Goal: Find contact information: Find contact information

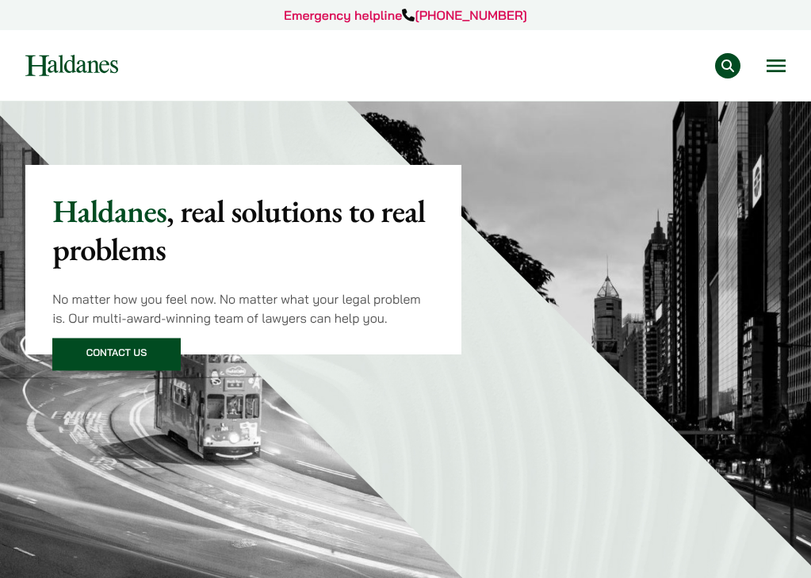
click at [777, 72] on button "Open menu" at bounding box center [776, 65] width 19 height 13
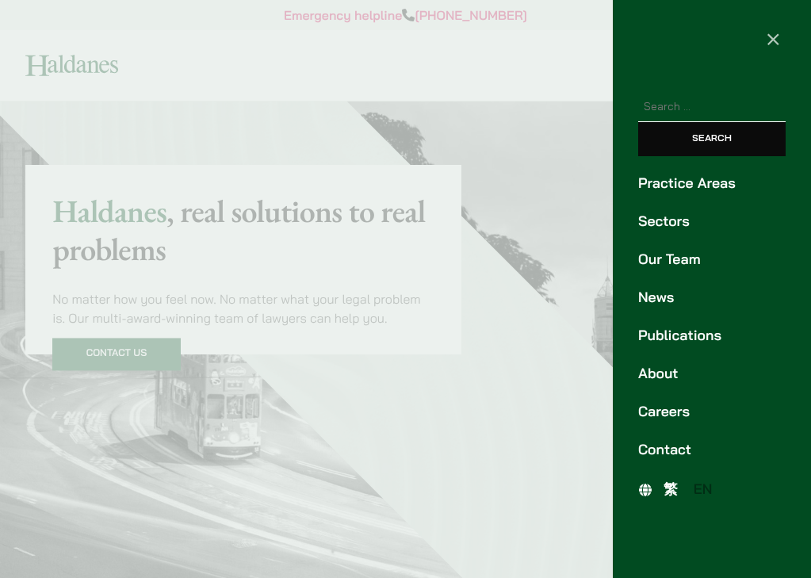
click at [685, 270] on link "Our Team" at bounding box center [712, 259] width 148 height 21
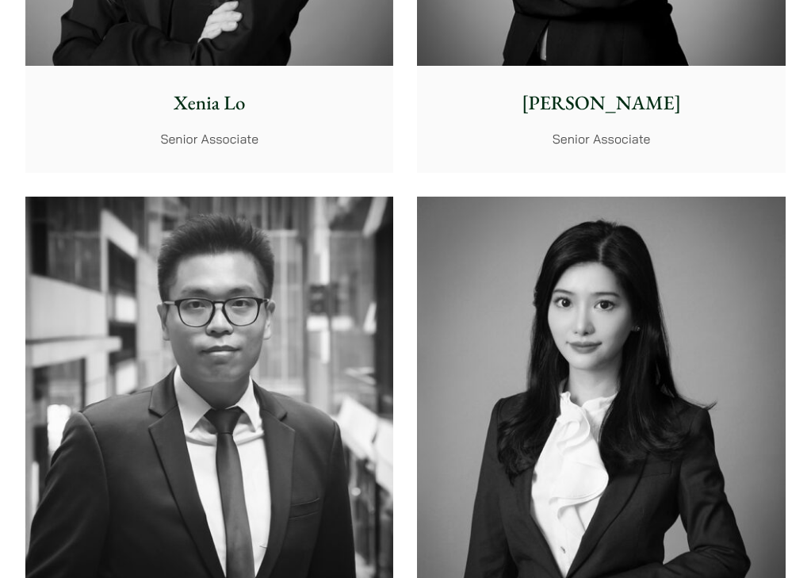
scroll to position [6874, 0]
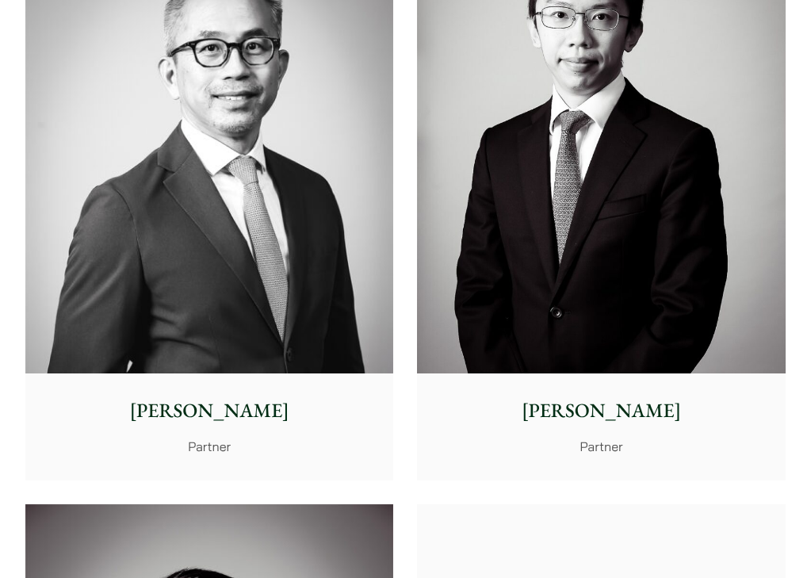
scroll to position [3623, 0]
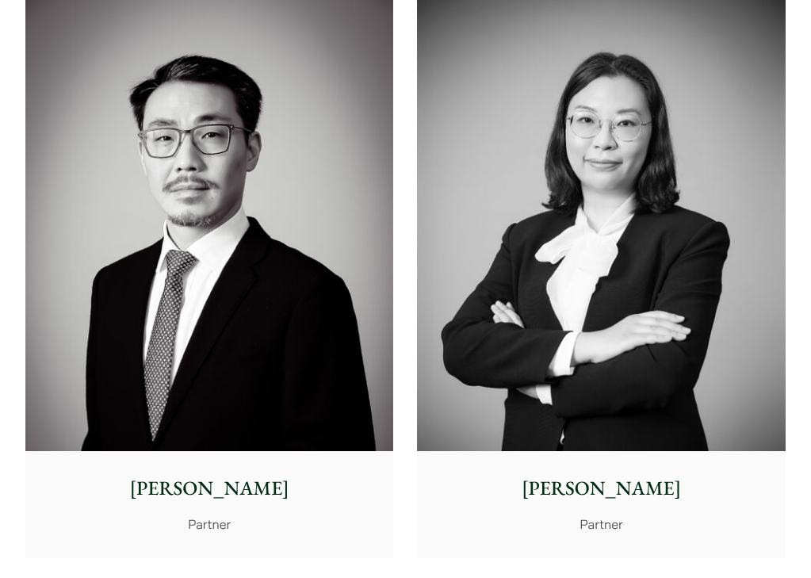
scroll to position [3901, 0]
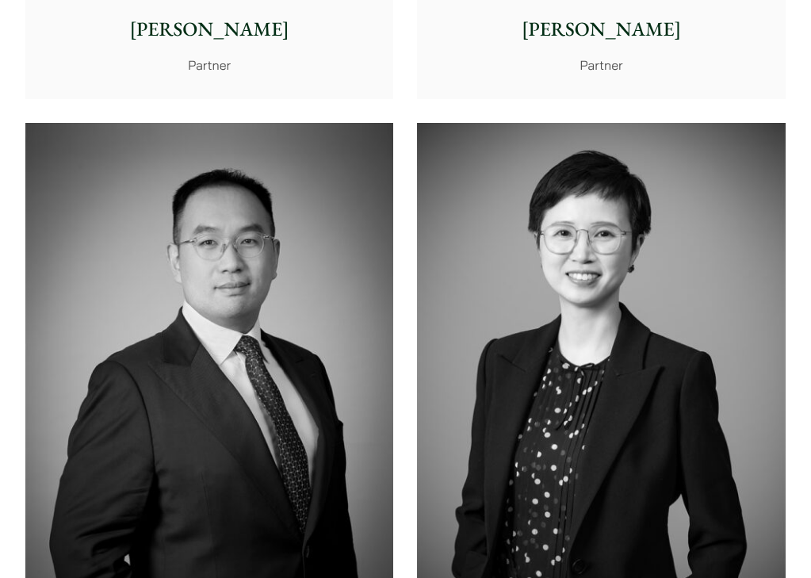
scroll to position [4442, 0]
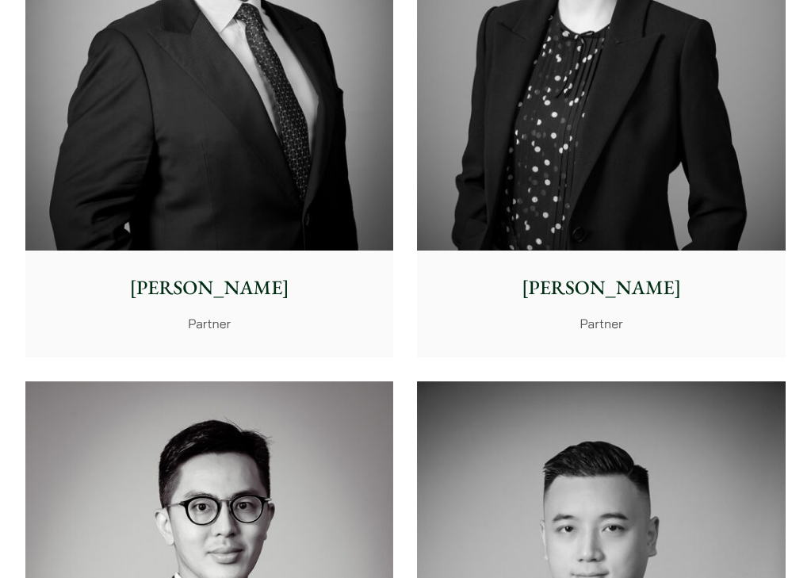
scroll to position [4698, 0]
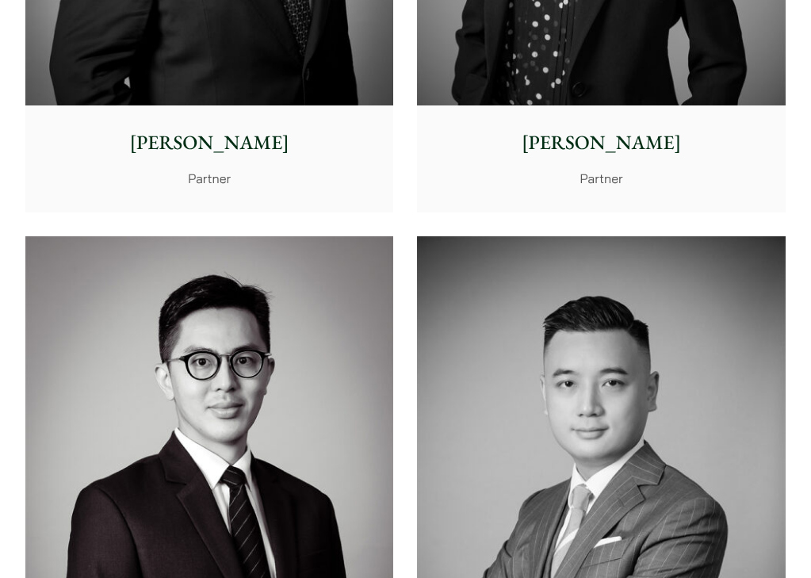
scroll to position [4862, 0]
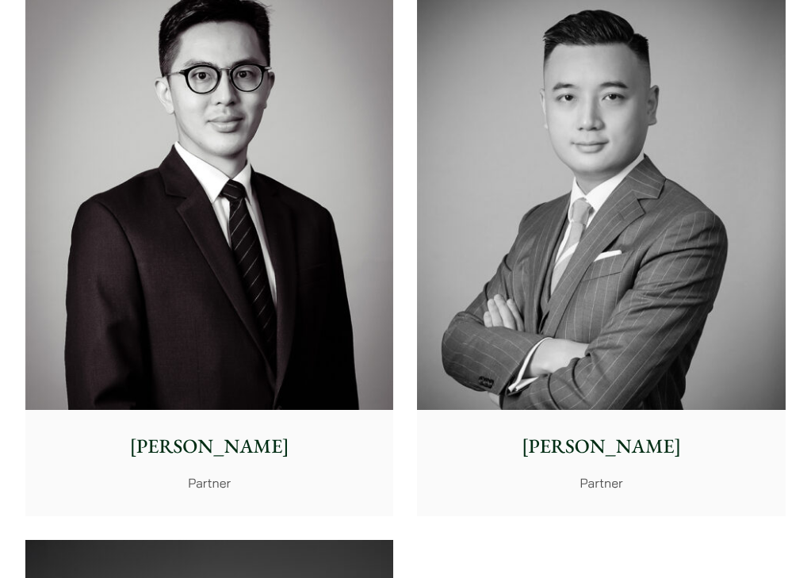
scroll to position [5341, 0]
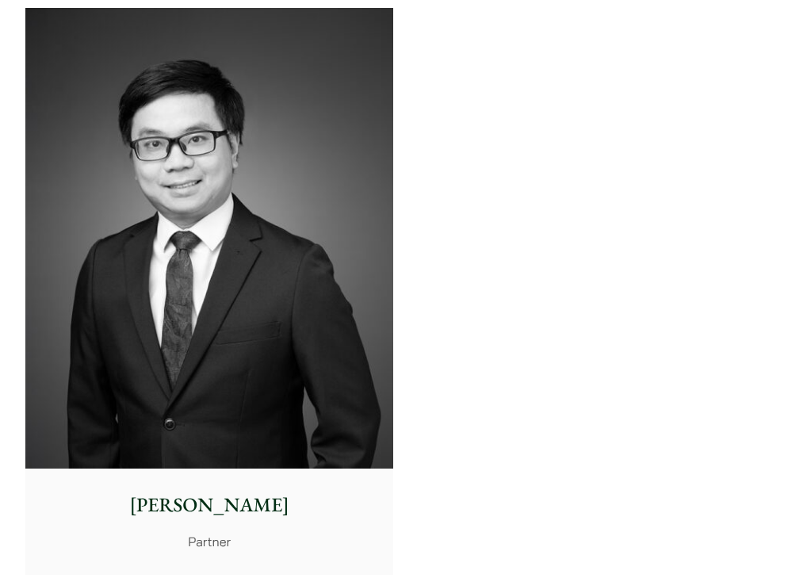
scroll to position [5697, 0]
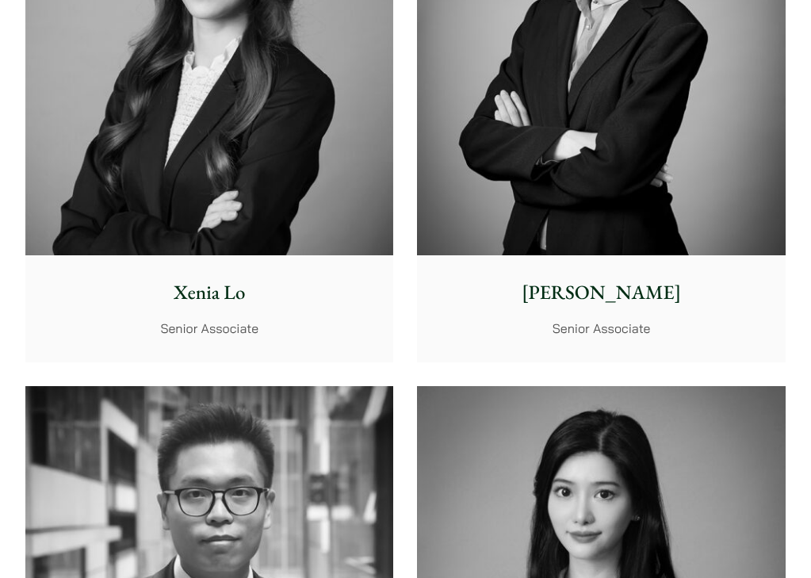
scroll to position [6560, 0]
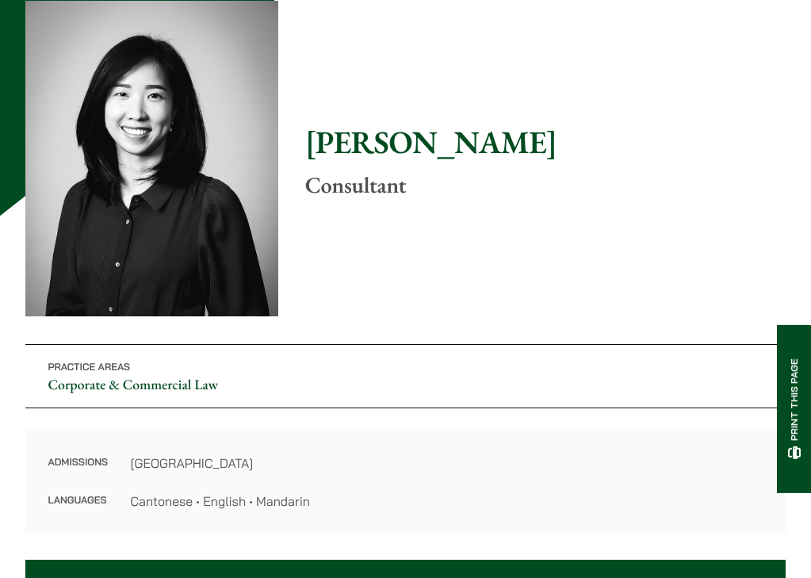
scroll to position [264, 0]
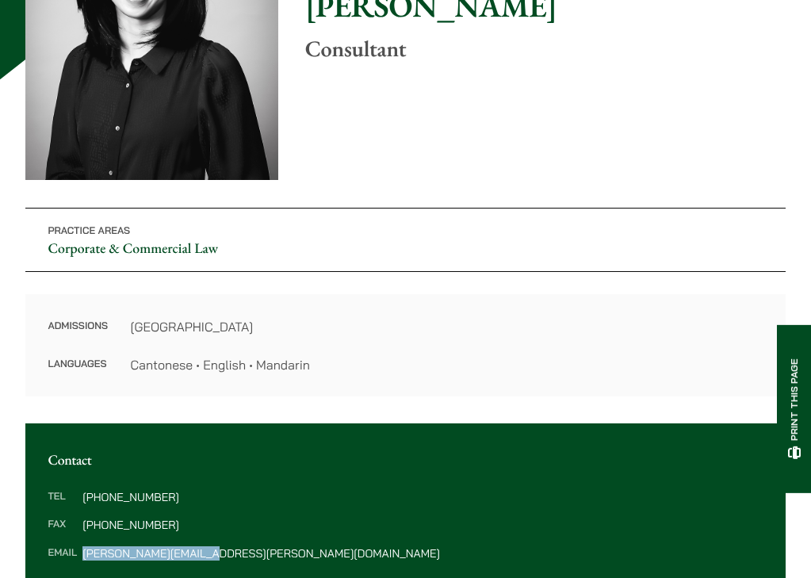
drag, startPoint x: 93, startPoint y: 441, endPoint x: 267, endPoint y: 434, distance: 174.6
copy dd "emma.fok@haldanes.com"
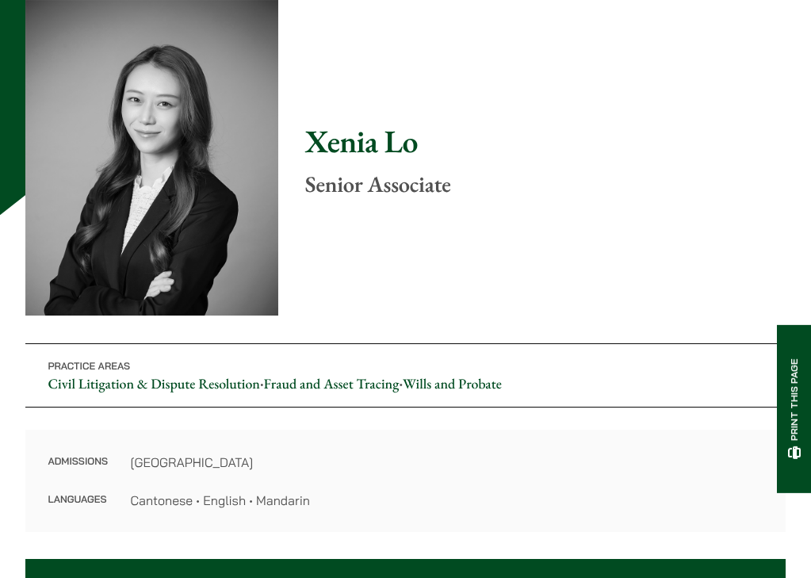
scroll to position [397, 0]
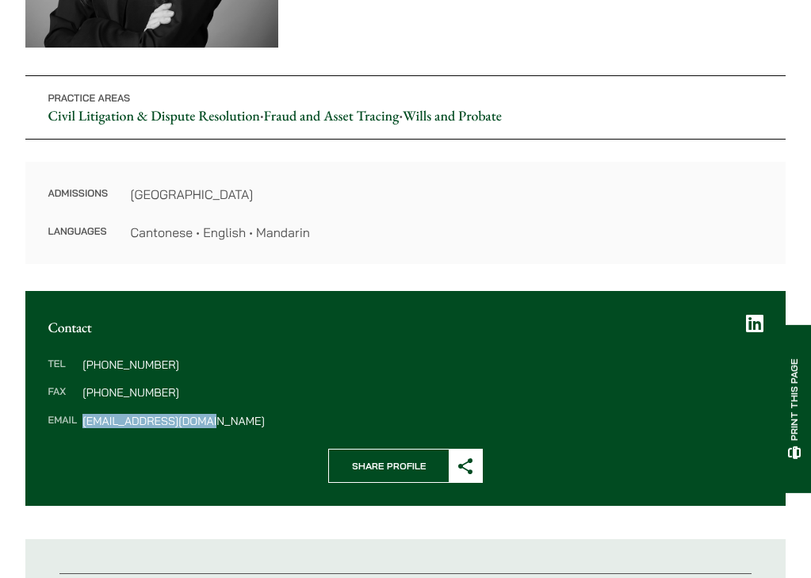
drag, startPoint x: 230, startPoint y: 337, endPoint x: 93, endPoint y: 333, distance: 137.3
click at [93, 416] on dd "xenia.lo@haldanes.com" at bounding box center [422, 421] width 680 height 11
copy dd "xenia.lo@haldanes.com"
click at [186, 346] on div "Tel (852) 2230 2809 Fax (852) 2845 1637 Email xenia.lo@haldanes.com" at bounding box center [405, 392] width 761 height 113
drag, startPoint x: 231, startPoint y: 335, endPoint x: 94, endPoint y: 341, distance: 137.4
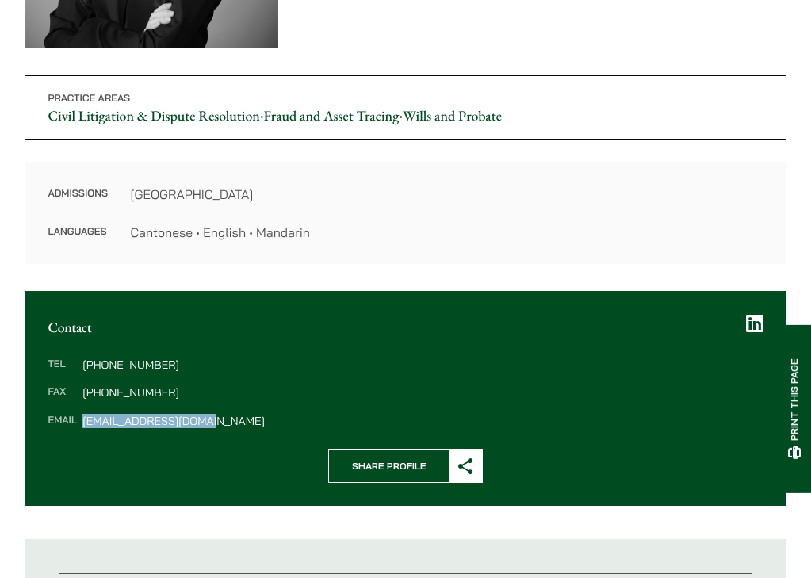
click at [94, 416] on dd "xenia.lo@haldanes.com" at bounding box center [422, 421] width 680 height 11
copy dd "xenia.lo@haldanes.com"
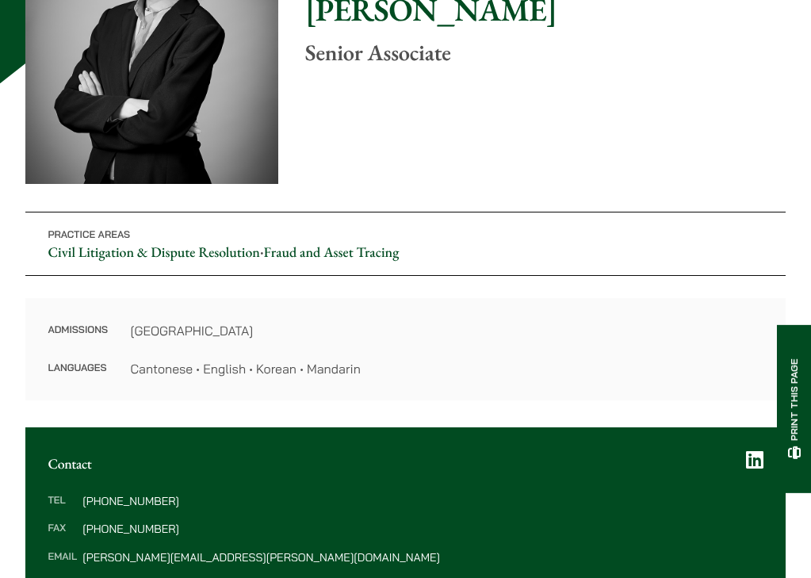
scroll to position [264, 0]
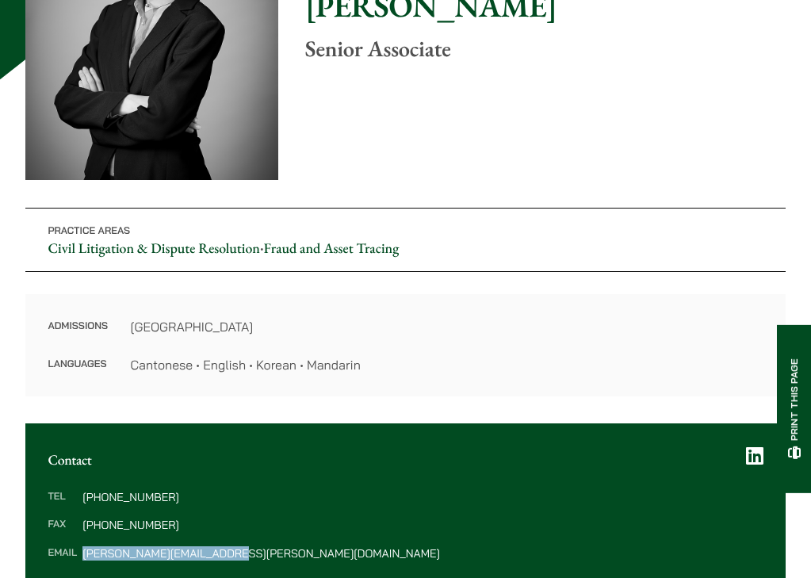
drag, startPoint x: 261, startPoint y: 440, endPoint x: 90, endPoint y: 444, distance: 170.6
click at [90, 469] on div "Tel [PHONE_NUMBER] Fax [PHONE_NUMBER] Email [PERSON_NAME][EMAIL_ADDRESS][PERSON…" at bounding box center [405, 525] width 761 height 113
copy dd "[PERSON_NAME][EMAIL_ADDRESS][PERSON_NAME][DOMAIN_NAME]"
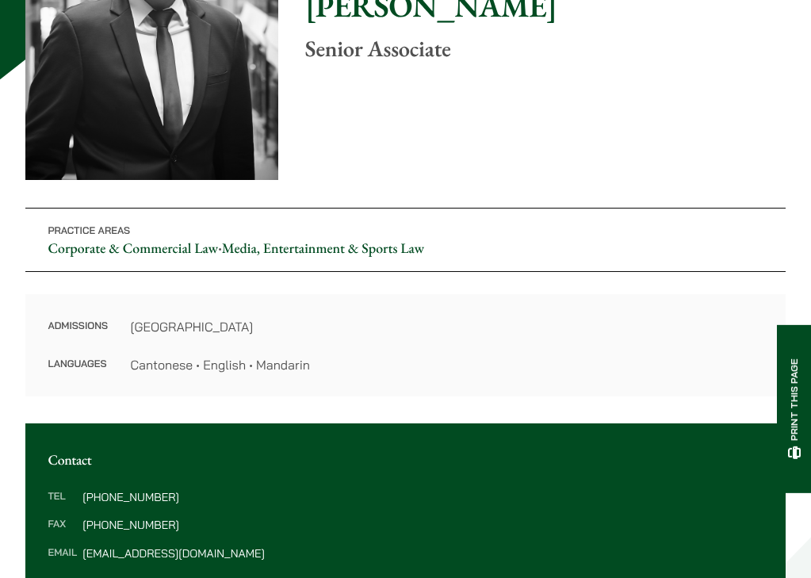
scroll to position [529, 0]
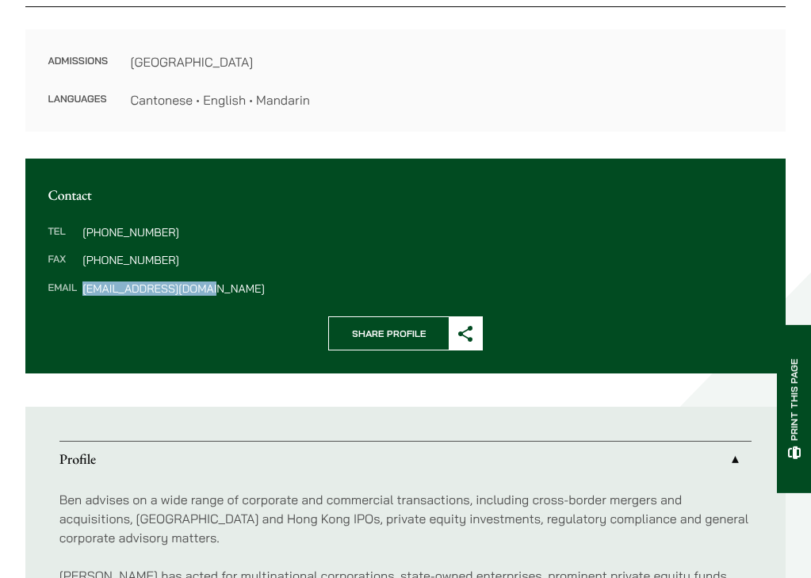
drag, startPoint x: 243, startPoint y: 202, endPoint x: 94, endPoint y: 200, distance: 148.3
click at [94, 204] on div "Tel [PHONE_NUMBER] Fax [PHONE_NUMBER] Email [EMAIL_ADDRESS][DOMAIN_NAME]" at bounding box center [405, 260] width 761 height 113
copy dd "[EMAIL_ADDRESS][DOMAIN_NAME]"
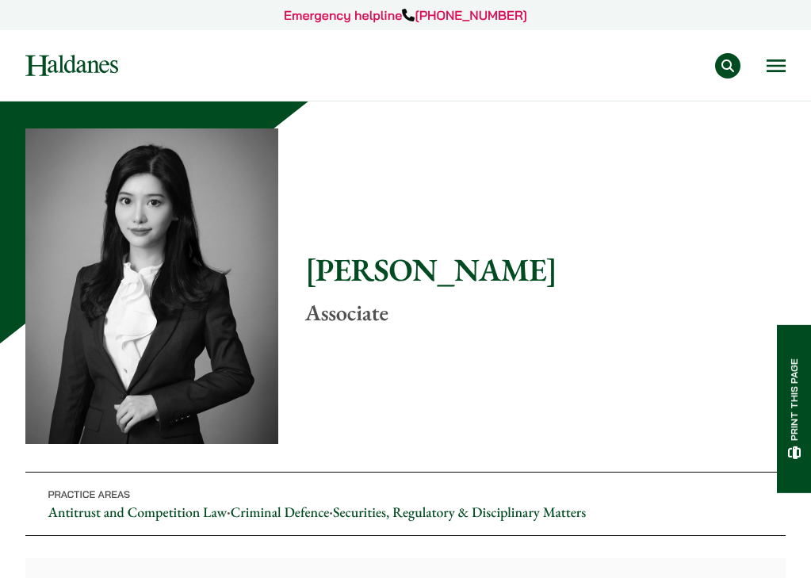
scroll to position [264, 0]
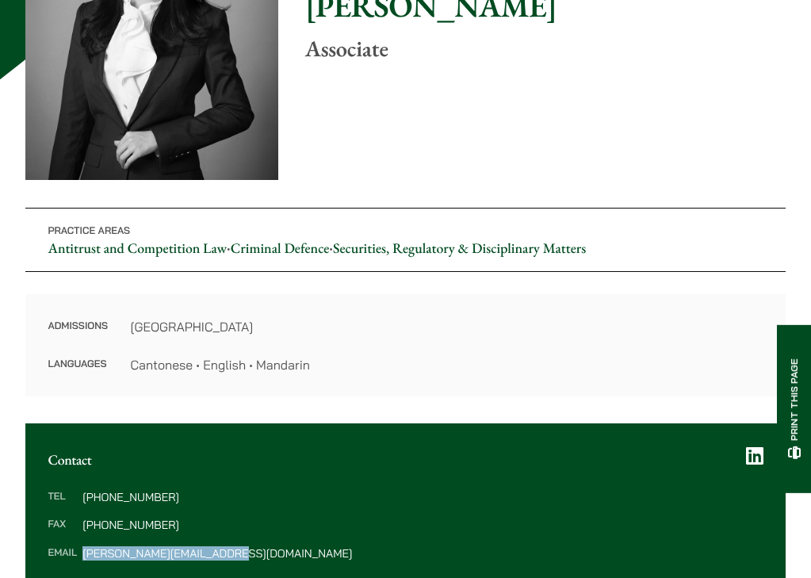
drag, startPoint x: 256, startPoint y: 468, endPoint x: 86, endPoint y: 468, distance: 170.5
click at [86, 469] on div "Tel [PHONE_NUMBER] Fax [PHONE_NUMBER] Email [PERSON_NAME][EMAIL_ADDRESS][DOMAIN…" at bounding box center [405, 525] width 761 height 113
copy dl "florence.yan@haldanes.com"
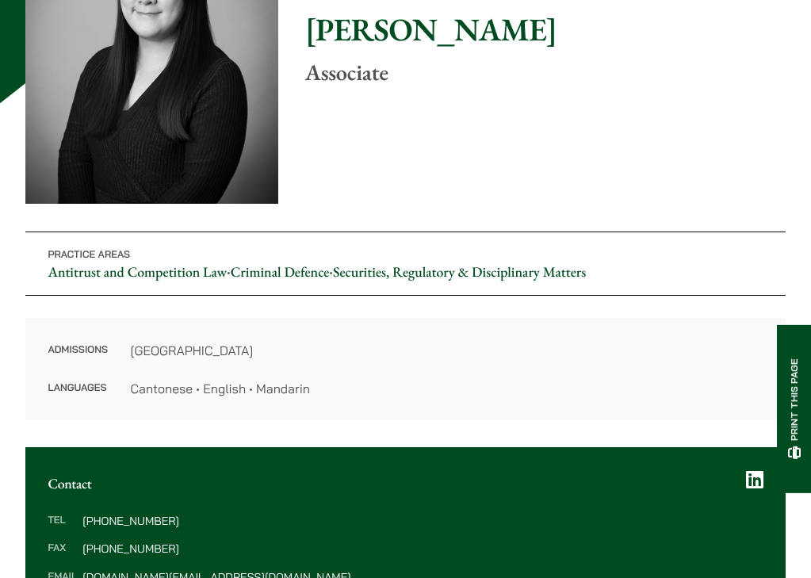
scroll to position [264, 0]
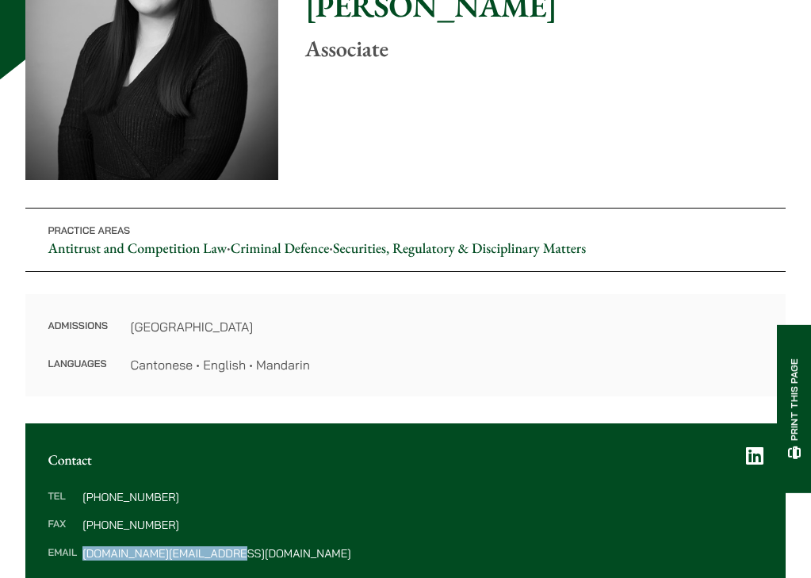
drag, startPoint x: 252, startPoint y: 470, endPoint x: 93, endPoint y: 473, distance: 159.4
click at [93, 548] on dd "[DOMAIN_NAME][EMAIL_ADDRESS][DOMAIN_NAME]" at bounding box center [422, 553] width 680 height 11
copy dd "[DOMAIN_NAME][EMAIL_ADDRESS][DOMAIN_NAME]"
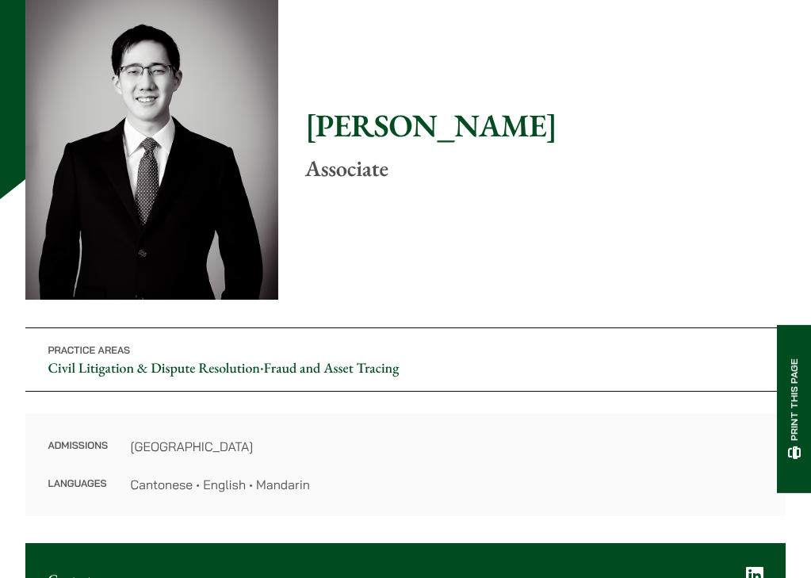
scroll to position [264, 0]
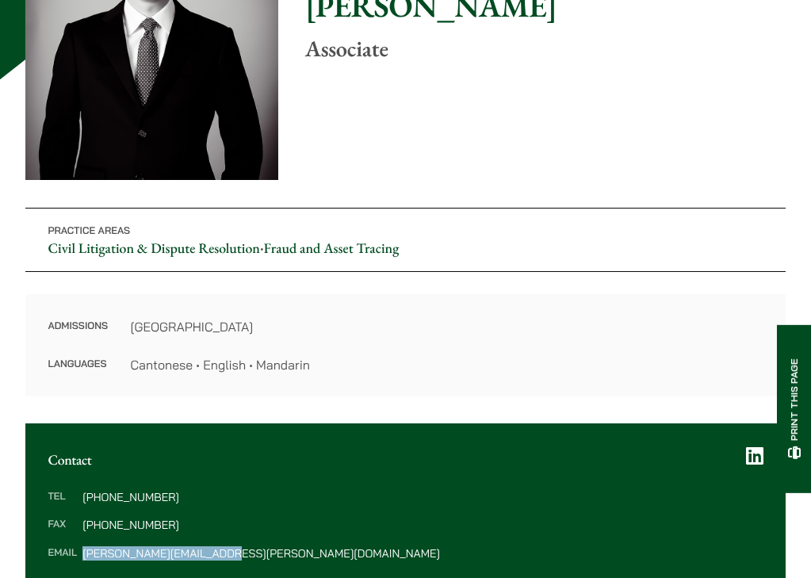
drag, startPoint x: 244, startPoint y: 443, endPoint x: 95, endPoint y: 444, distance: 149.1
click at [95, 469] on div "Tel (852) 2230 1411 Fax (852) 2845 1637 Email patrick.lui@haldanes.com" at bounding box center [405, 525] width 761 height 113
copy dd "patrick.lui@haldanes.com"
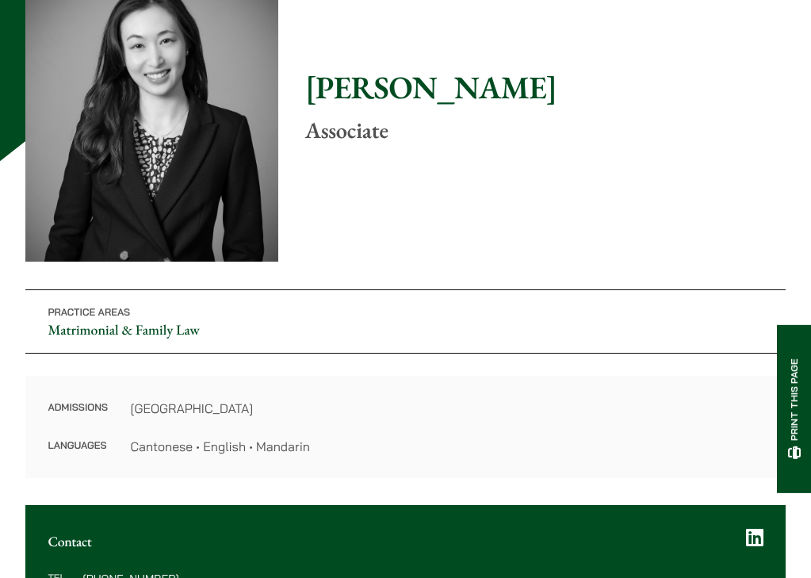
scroll to position [264, 0]
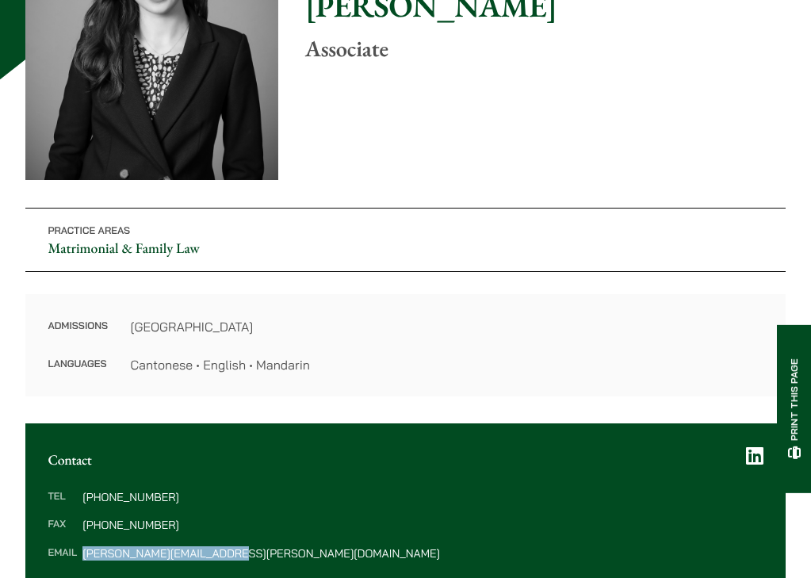
drag, startPoint x: 263, startPoint y: 446, endPoint x: 93, endPoint y: 443, distance: 170.5
click at [93, 469] on div "Tel (852) 2230 2844 Fax (852) 2845 1637 Email shirley.chan@haldanes.com" at bounding box center [405, 525] width 761 height 113
copy dd "shirley.chan@haldanes.com"
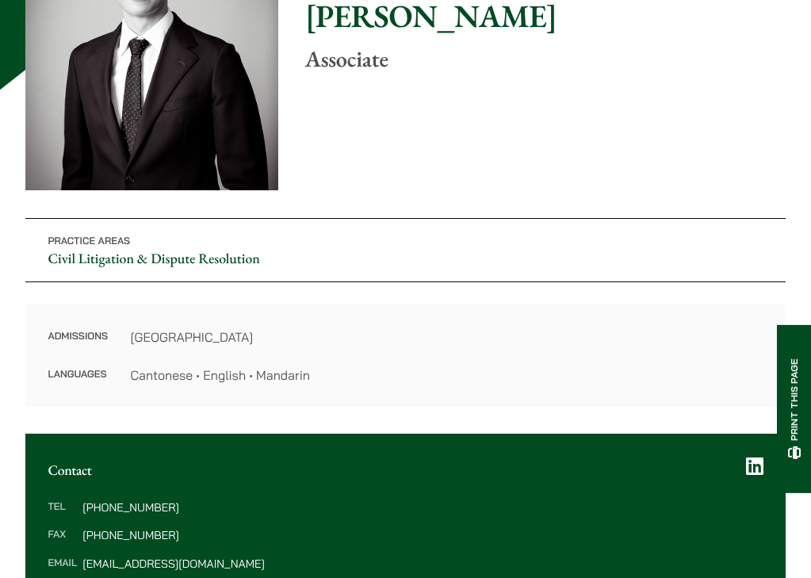
scroll to position [264, 0]
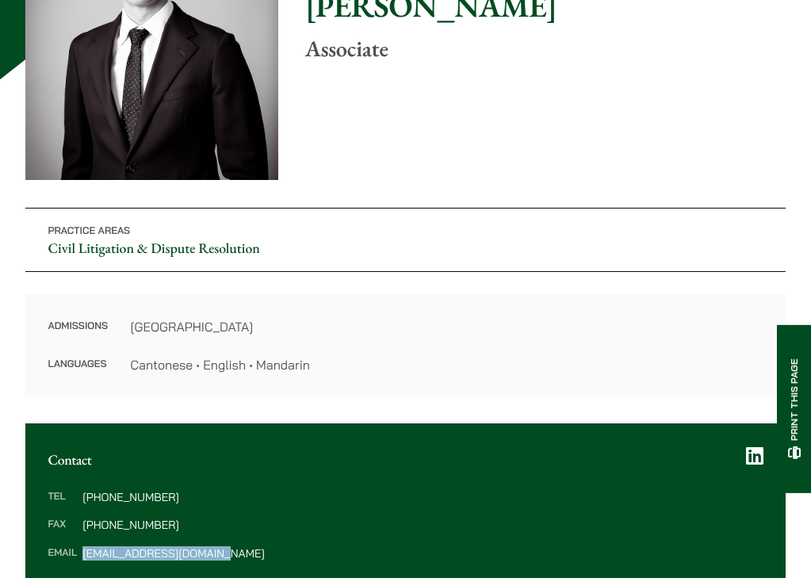
drag, startPoint x: 240, startPoint y: 445, endPoint x: 86, endPoint y: 447, distance: 153.9
click at [86, 469] on div "Tel (852) 2230 2866 Fax (852) 2845 1637 Email jacky.tsai@haldanes.com" at bounding box center [405, 525] width 761 height 113
copy dl "jacky.tsai@haldanes.com"
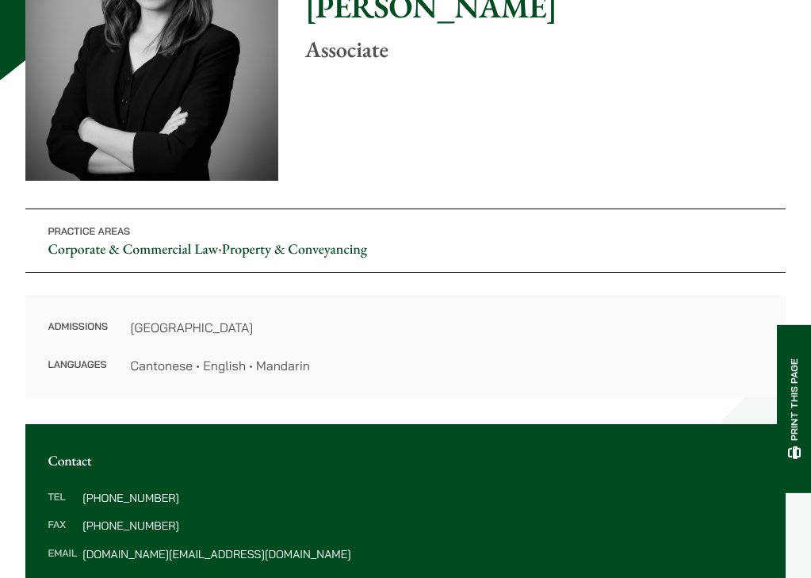
scroll to position [264, 0]
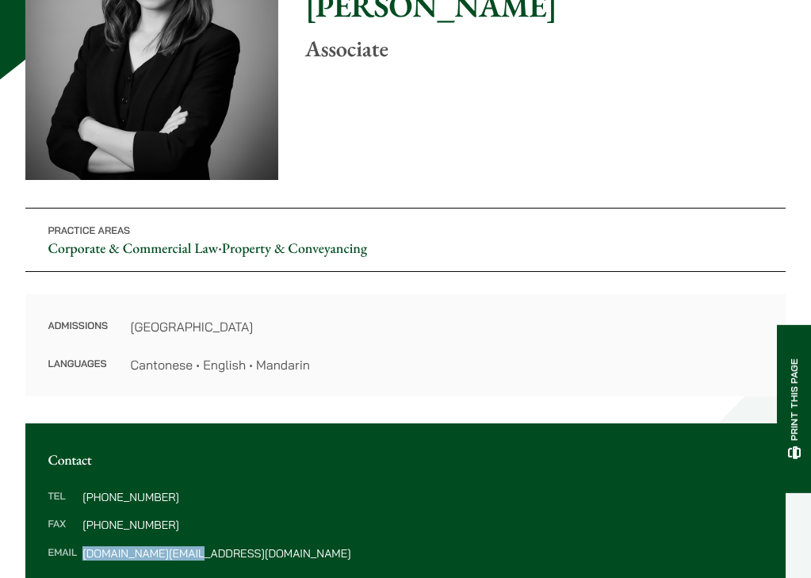
drag, startPoint x: 213, startPoint y: 442, endPoint x: 88, endPoint y: 448, distance: 124.7
click at [88, 492] on dl "Tel [PHONE_NUMBER] Fax [PHONE_NUMBER] Email [DOMAIN_NAME][EMAIL_ADDRESS][DOMAIN…" at bounding box center [405, 525] width 715 height 67
copy dl "[DOMAIN_NAME][EMAIL_ADDRESS][DOMAIN_NAME]"
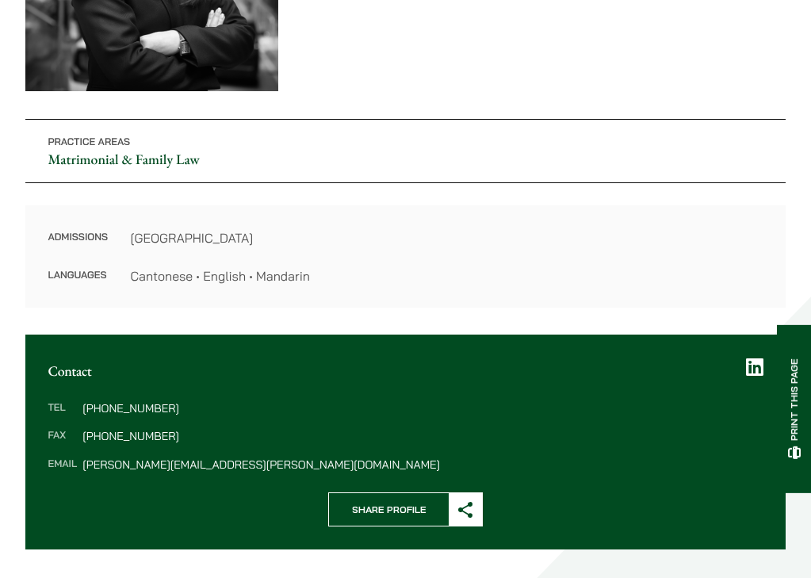
scroll to position [397, 0]
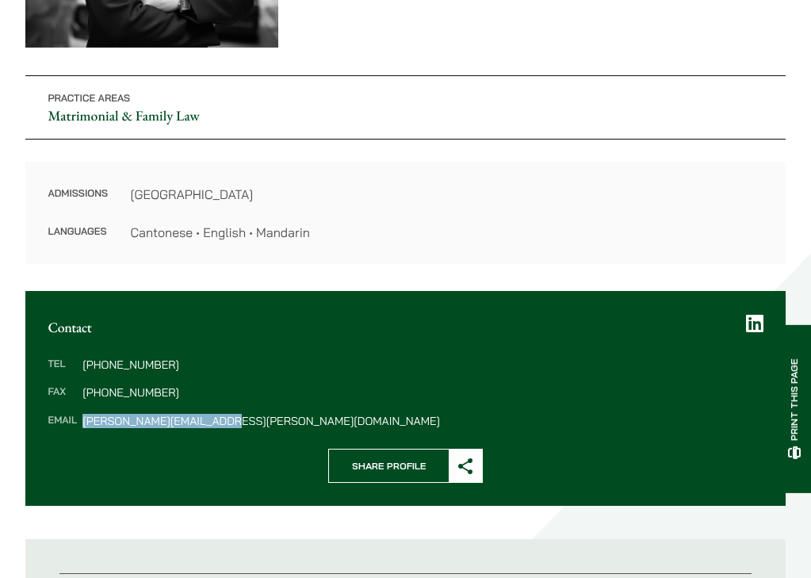
drag, startPoint x: 249, startPoint y: 310, endPoint x: 86, endPoint y: 314, distance: 163.4
click at [86, 359] on dl "Tel (852) 2230 2845 Fax (852) 2845 1637 Email alvina.suen@haldanes.com" at bounding box center [405, 392] width 715 height 67
copy dl "alvina.suen@haldanes.com"
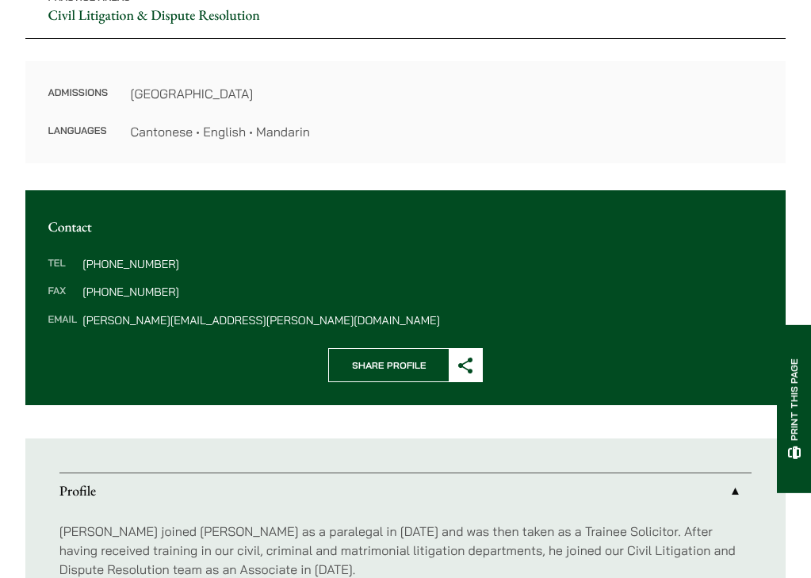
scroll to position [529, 0]
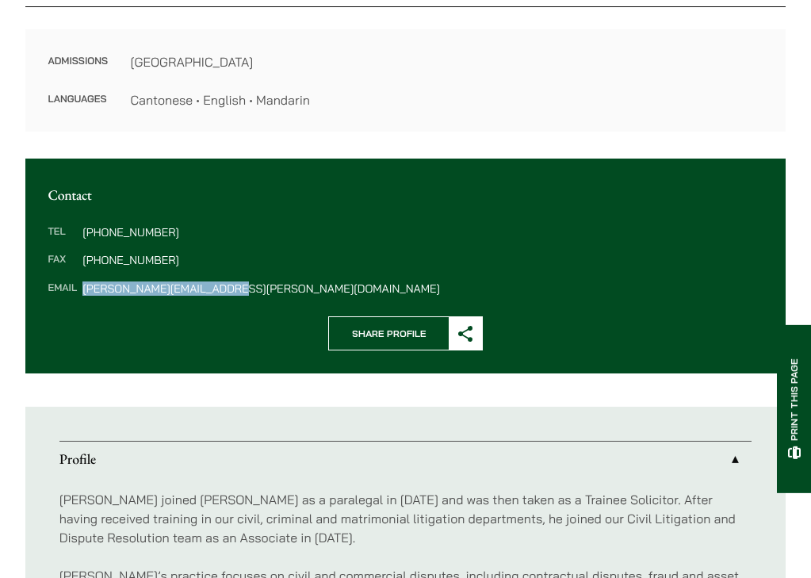
drag, startPoint x: 94, startPoint y: 172, endPoint x: 287, endPoint y: 180, distance: 193.7
click at [287, 180] on div "Contact Tel [PHONE_NUMBER] Fax [PHONE_NUMBER] Email [PERSON_NAME][EMAIL_ADDRESS…" at bounding box center [405, 487] width 761 height 657
copy dd "[PERSON_NAME][EMAIL_ADDRESS][PERSON_NAME][DOMAIN_NAME]"
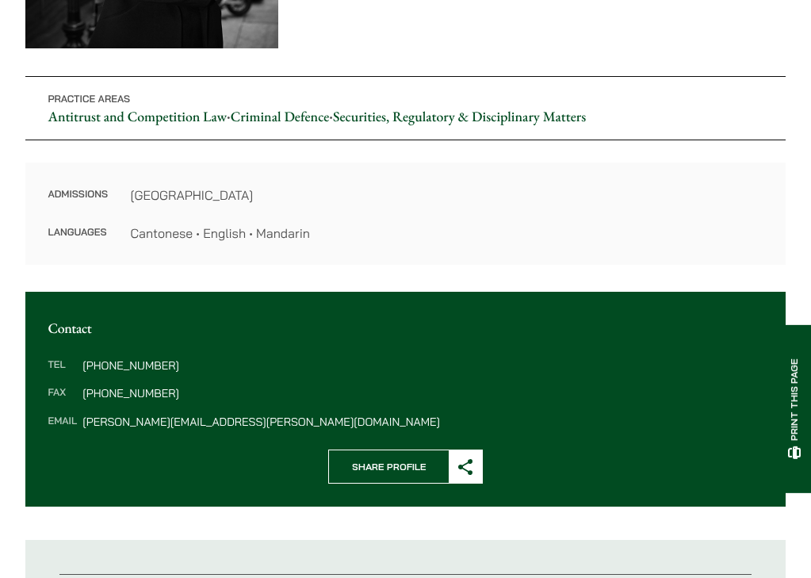
scroll to position [397, 0]
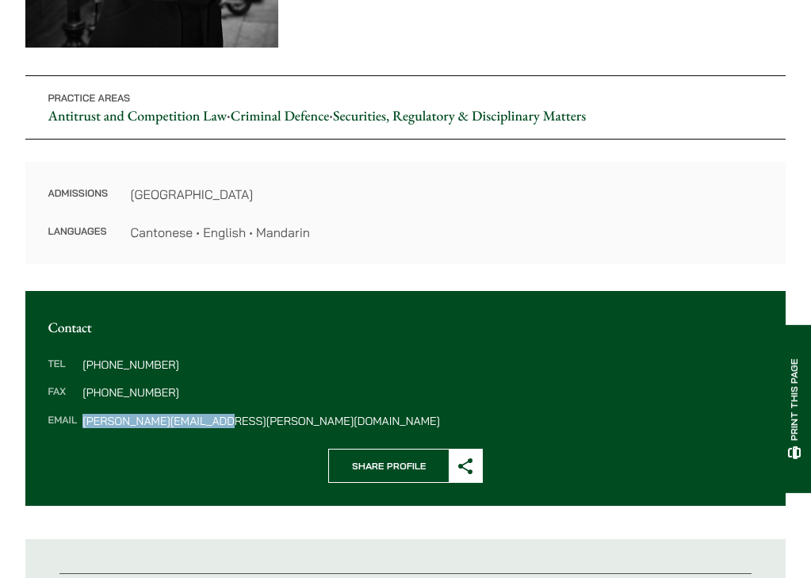
drag, startPoint x: 250, startPoint y: 335, endPoint x: 92, endPoint y: 335, distance: 157.8
click at [92, 336] on div "Tel [PHONE_NUMBER] Fax [PHONE_NUMBER] Email [PERSON_NAME][EMAIL_ADDRESS][PERSON…" at bounding box center [405, 392] width 761 height 113
copy dd "[PERSON_NAME][EMAIL_ADDRESS][PERSON_NAME][DOMAIN_NAME]"
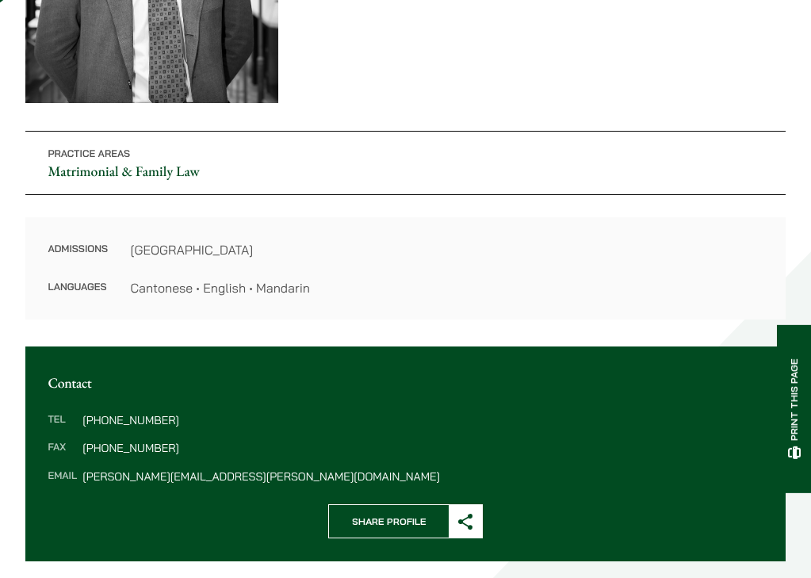
scroll to position [397, 0]
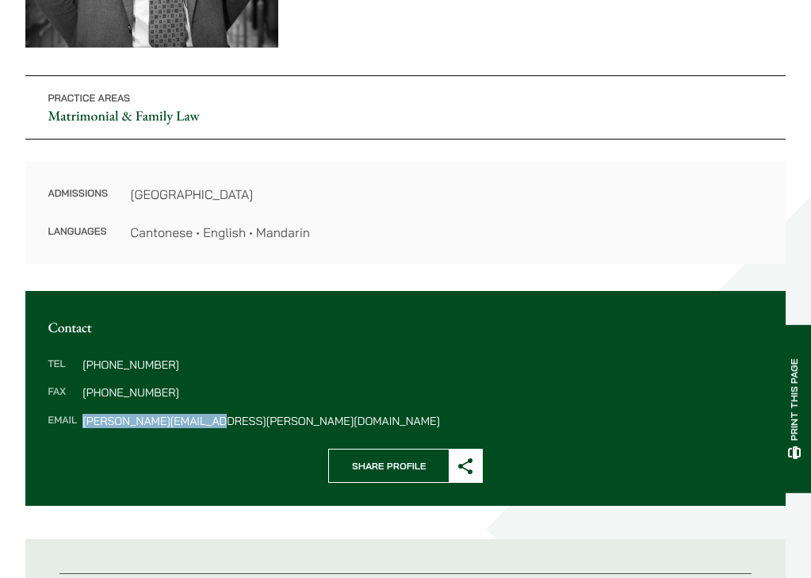
drag, startPoint x: 245, startPoint y: 307, endPoint x: 92, endPoint y: 314, distance: 153.2
click at [92, 336] on div "Tel (852) 2230 2845 Fax (852) 2845 1637 Email ryan.chau@haldanes.com" at bounding box center [405, 392] width 761 height 113
copy dd "ryan.chau@haldanes.com"
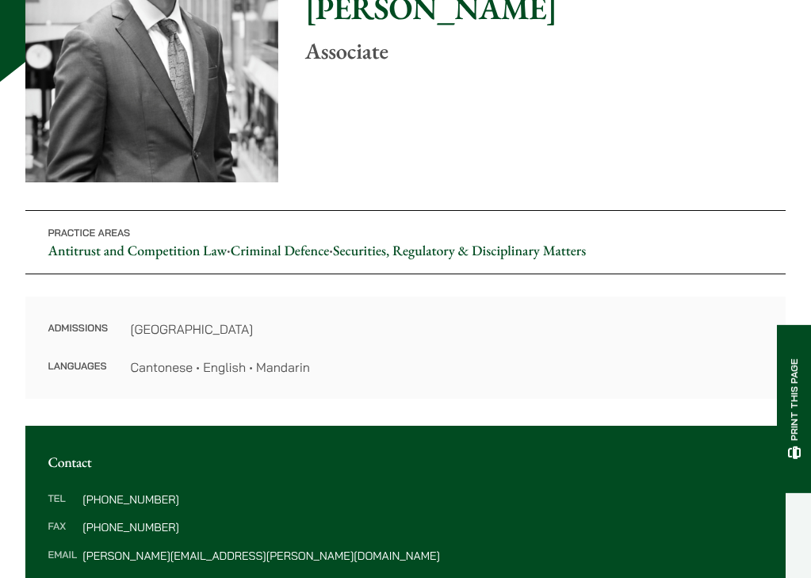
scroll to position [264, 0]
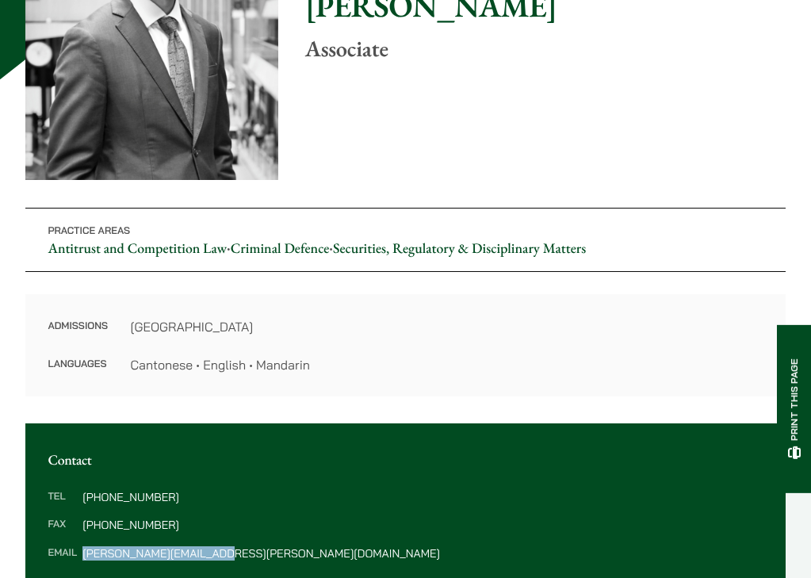
drag, startPoint x: 245, startPoint y: 470, endPoint x: 90, endPoint y: 470, distance: 155.5
click at [90, 470] on div "Tel (852) 2230 1408 Fax (852) 2845 1637 Email brian.fung@haldanes.com" at bounding box center [405, 525] width 761 height 113
copy dd "brian.fung@haldanes.com"
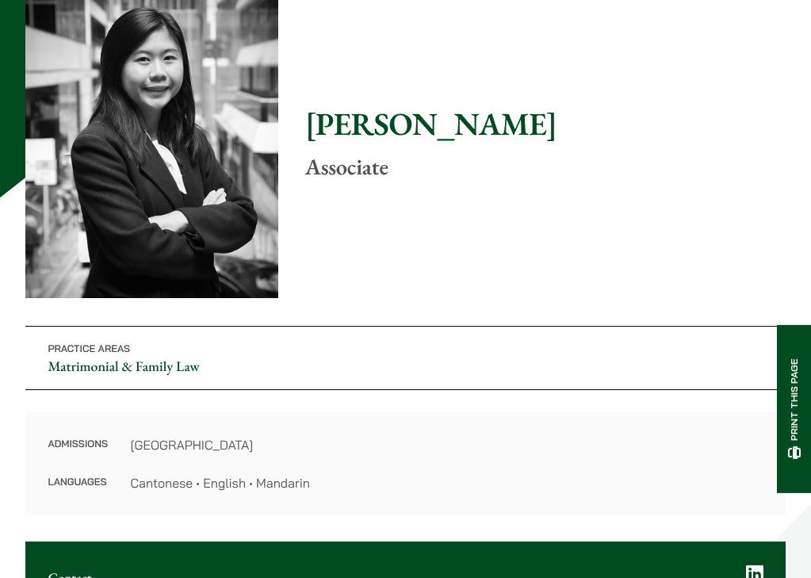
scroll to position [397, 0]
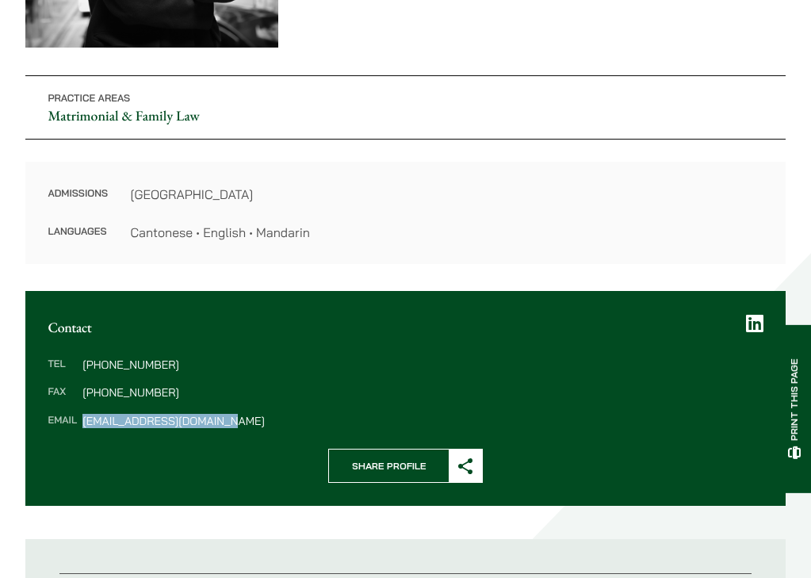
drag, startPoint x: 251, startPoint y: 308, endPoint x: 90, endPoint y: 309, distance: 161.0
click at [90, 336] on div "Tel [PHONE_NUMBER] Fax [PHONE_NUMBER] Email [EMAIL_ADDRESS][DOMAIN_NAME]" at bounding box center [405, 392] width 761 height 113
copy dd "[EMAIL_ADDRESS][DOMAIN_NAME]"
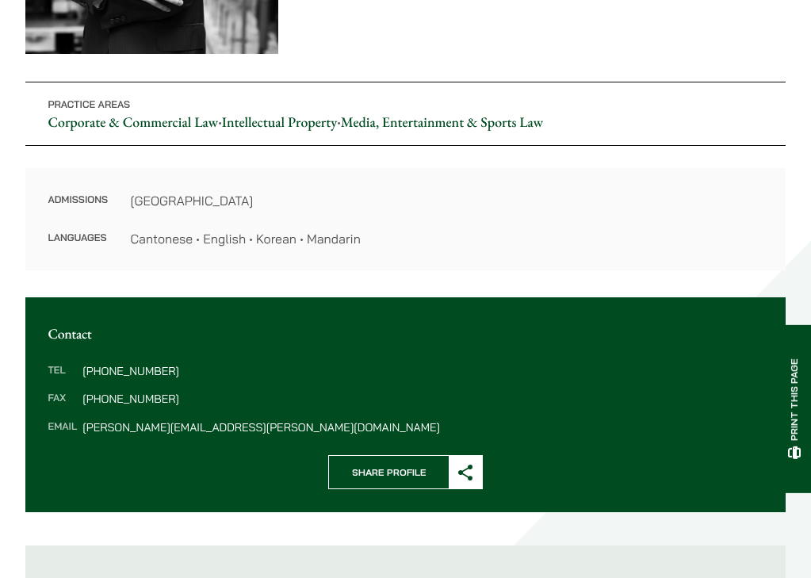
scroll to position [397, 0]
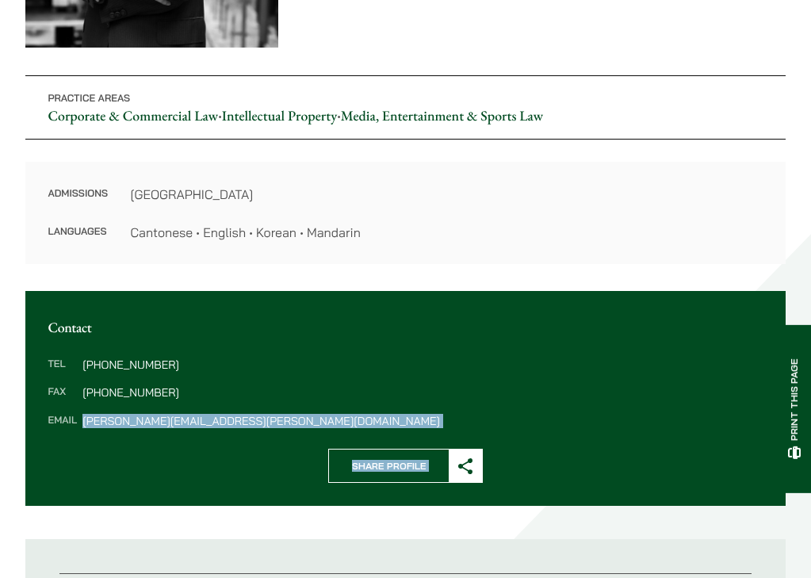
drag, startPoint x: 94, startPoint y: 332, endPoint x: 309, endPoint y: 336, distance: 214.2
click at [309, 336] on div "Contact Tel [PHONE_NUMBER] Fax [PHONE_NUMBER] Email [PERSON_NAME][EMAIL_ADDRESS…" at bounding box center [405, 582] width 761 height 582
click at [120, 416] on dd "[PERSON_NAME][EMAIL_ADDRESS][PERSON_NAME][DOMAIN_NAME]" at bounding box center [422, 421] width 680 height 11
drag, startPoint x: 94, startPoint y: 333, endPoint x: 270, endPoint y: 332, distance: 176.1
click at [270, 332] on div "Contact Tel [PHONE_NUMBER] Fax [PHONE_NUMBER] Email [PERSON_NAME][EMAIL_ADDRESS…" at bounding box center [405, 582] width 761 height 582
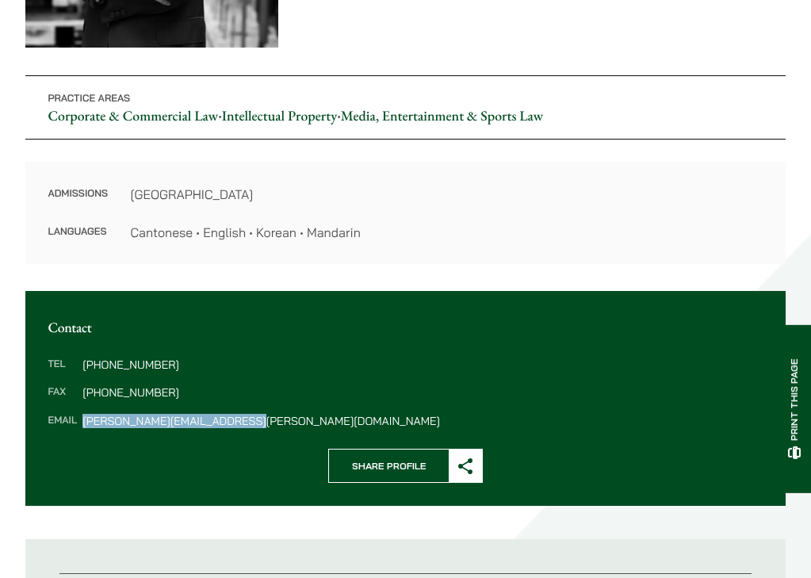
copy dd "[PERSON_NAME][EMAIL_ADDRESS][PERSON_NAME][DOMAIN_NAME]"
